Goal: Find specific page/section: Find specific page/section

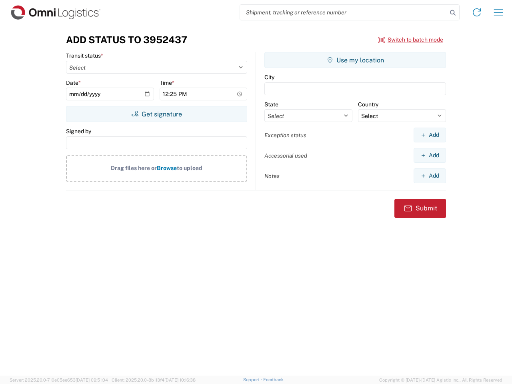
click at [344, 12] on input "search" at bounding box center [343, 12] width 207 height 15
click at [453, 13] on icon at bounding box center [452, 12] width 11 height 11
click at [477, 12] on icon at bounding box center [476, 12] width 13 height 13
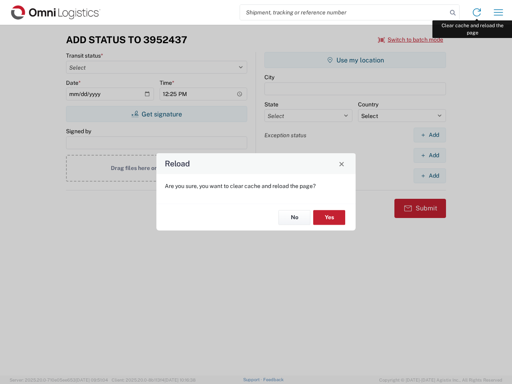
click at [498, 12] on div "Reload Are you sure, you want to clear cache and reload the page? No Yes" at bounding box center [256, 192] width 512 height 384
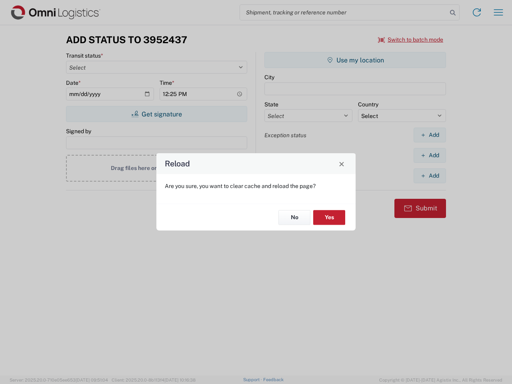
click at [411, 40] on div "Reload Are you sure, you want to clear cache and reload the page? No Yes" at bounding box center [256, 192] width 512 height 384
click at [156, 114] on div "Reload Are you sure, you want to clear cache and reload the page? No Yes" at bounding box center [256, 192] width 512 height 384
click at [355, 60] on div "Reload Are you sure, you want to clear cache and reload the page? No Yes" at bounding box center [256, 192] width 512 height 384
click at [430, 135] on div "Reload Are you sure, you want to clear cache and reload the page? No Yes" at bounding box center [256, 192] width 512 height 384
click at [430, 155] on div "Reload Are you sure, you want to clear cache and reload the page? No Yes" at bounding box center [256, 192] width 512 height 384
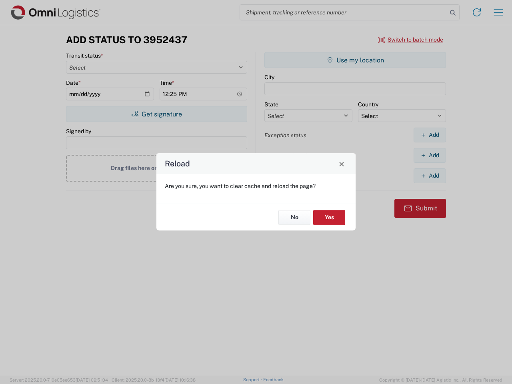
click at [430, 176] on div "Reload Are you sure, you want to clear cache and reload the page? No Yes" at bounding box center [256, 192] width 512 height 384
